Goal: Information Seeking & Learning: Check status

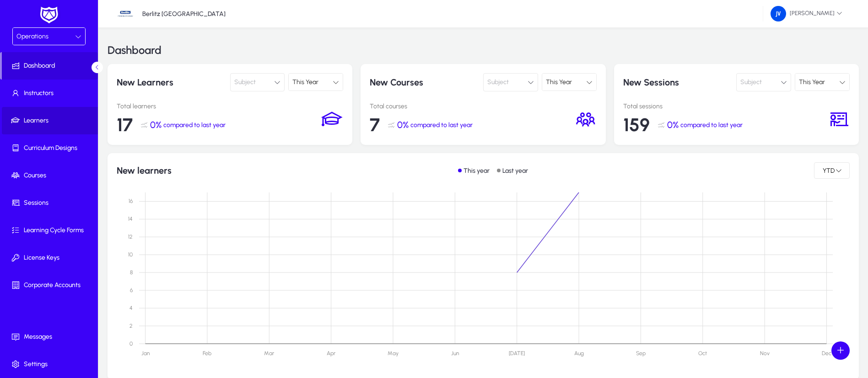
click at [45, 118] on span "Learners" at bounding box center [51, 120] width 98 height 9
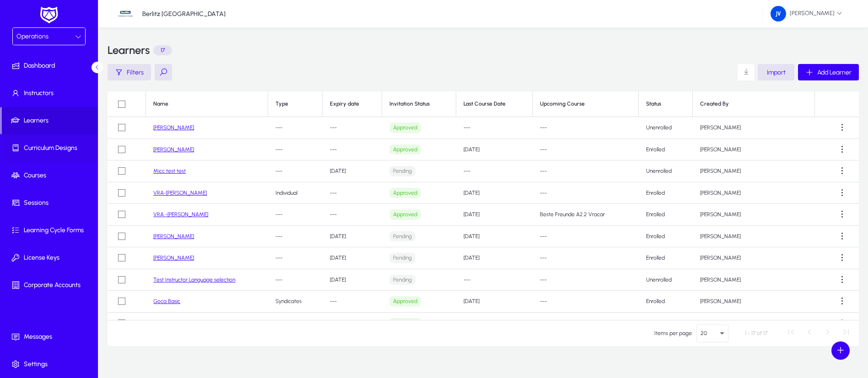
click at [53, 146] on span "Curriculum Designs" at bounding box center [51, 148] width 98 height 9
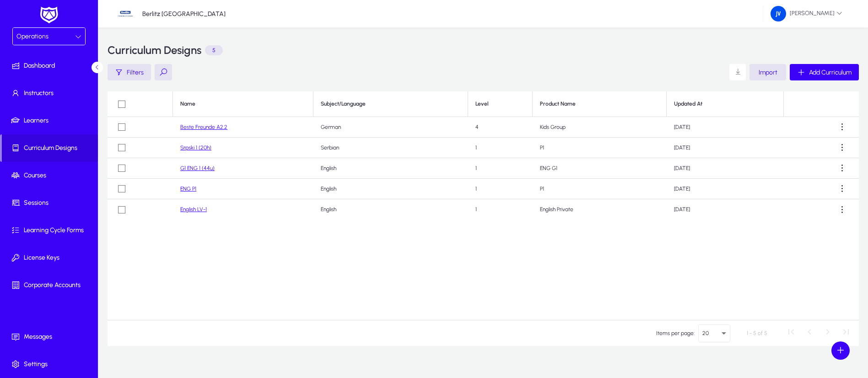
click at [217, 126] on link "Beste Freunde A2.2" at bounding box center [203, 127] width 47 height 6
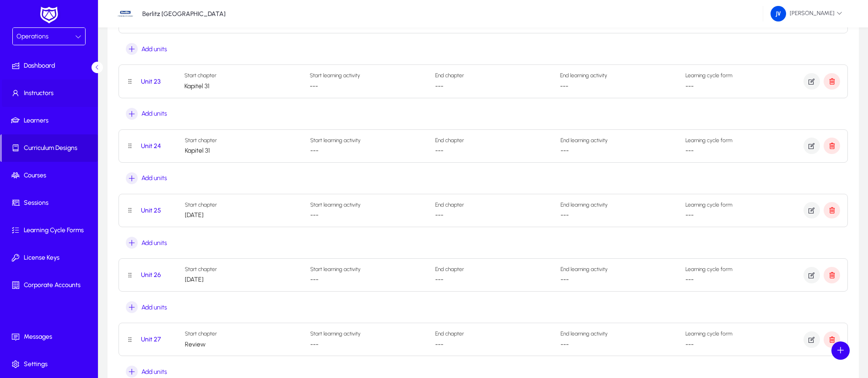
click at [34, 93] on span "Instructors" at bounding box center [51, 93] width 98 height 9
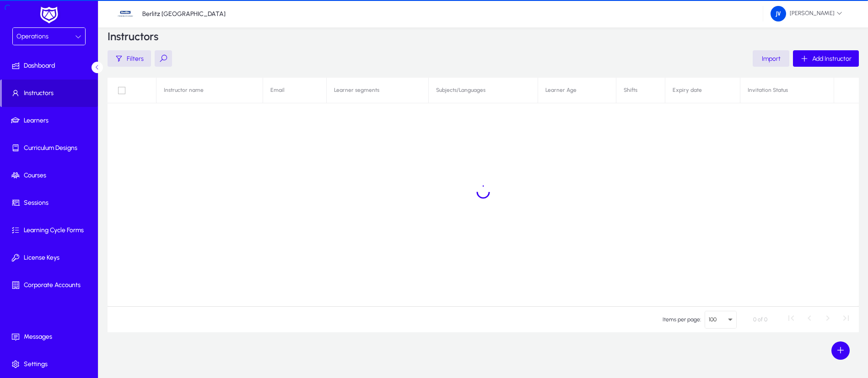
scroll to position [14, 0]
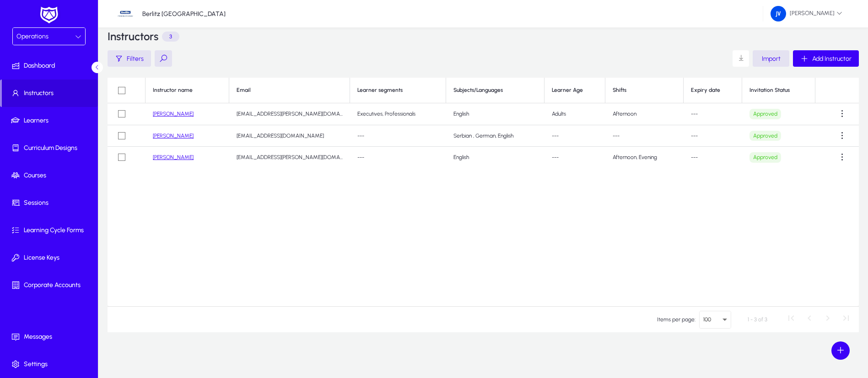
click at [172, 136] on link "[PERSON_NAME]" at bounding box center [173, 136] width 41 height 6
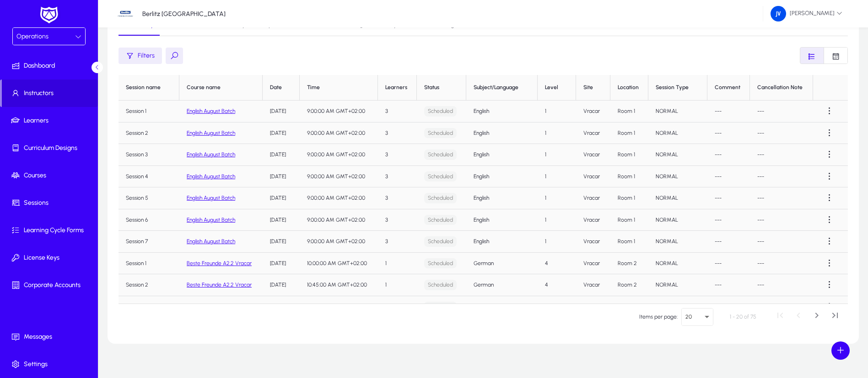
scroll to position [131, 0]
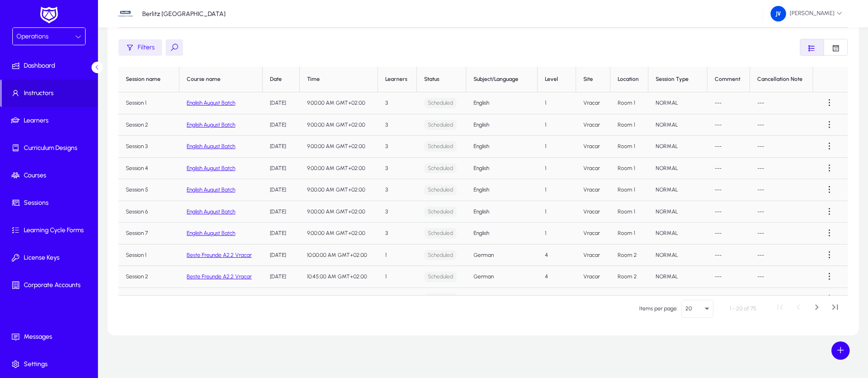
click at [219, 102] on link "English August Batch" at bounding box center [211, 103] width 48 height 6
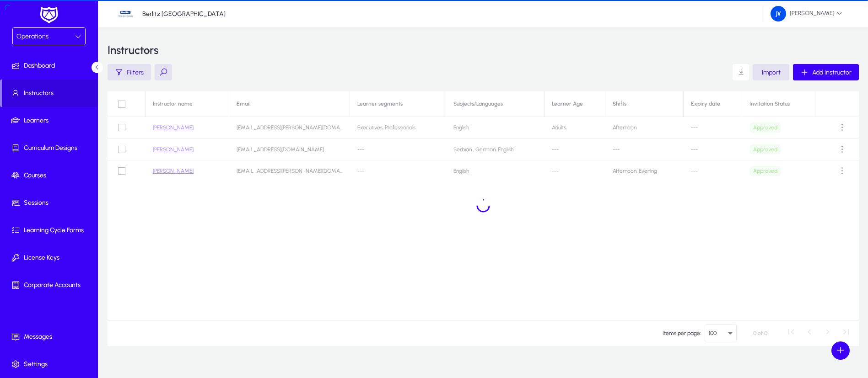
scroll to position [14, 0]
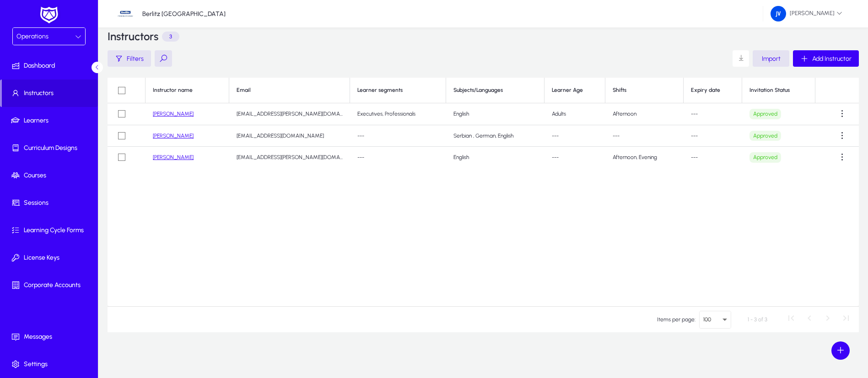
click at [178, 138] on link "[PERSON_NAME]" at bounding box center [173, 136] width 41 height 6
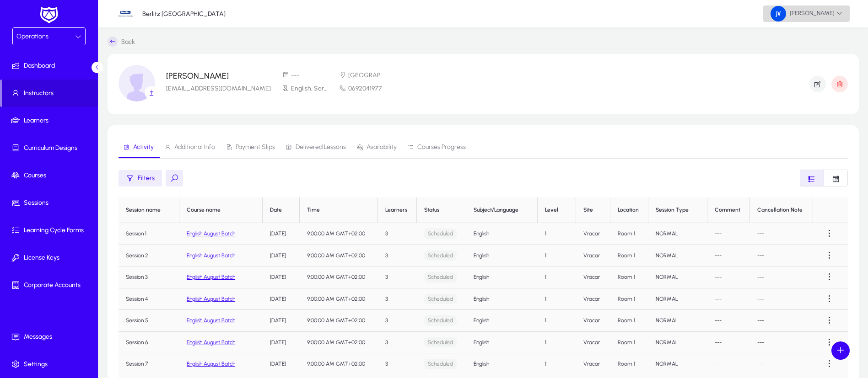
click at [842, 11] on icon at bounding box center [839, 13] width 6 height 6
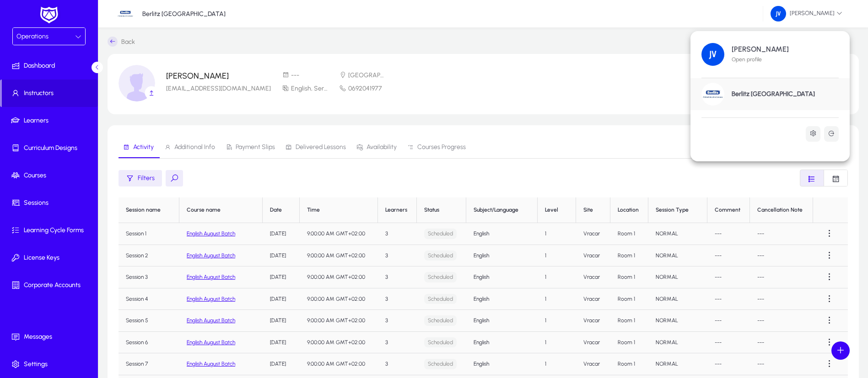
click at [760, 49] on h1 "[PERSON_NAME]" at bounding box center [759, 49] width 57 height 8
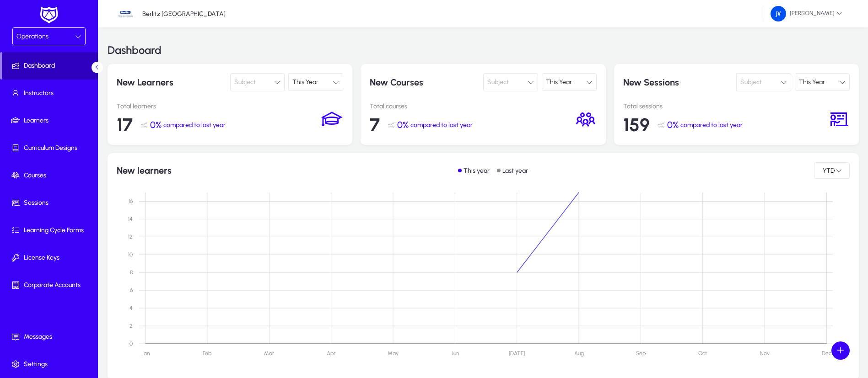
click at [32, 65] on span "Dashboard" at bounding box center [50, 65] width 96 height 9
click at [35, 97] on span "Instructors" at bounding box center [51, 93] width 98 height 9
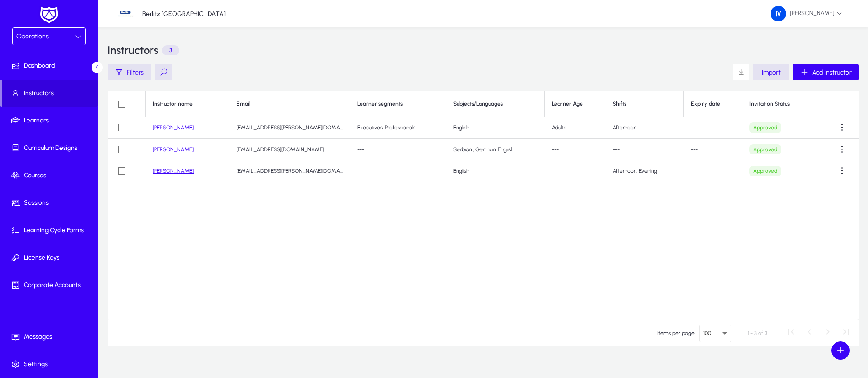
click at [168, 149] on link "[PERSON_NAME]" at bounding box center [173, 149] width 41 height 6
